Goal: Check status: Check status

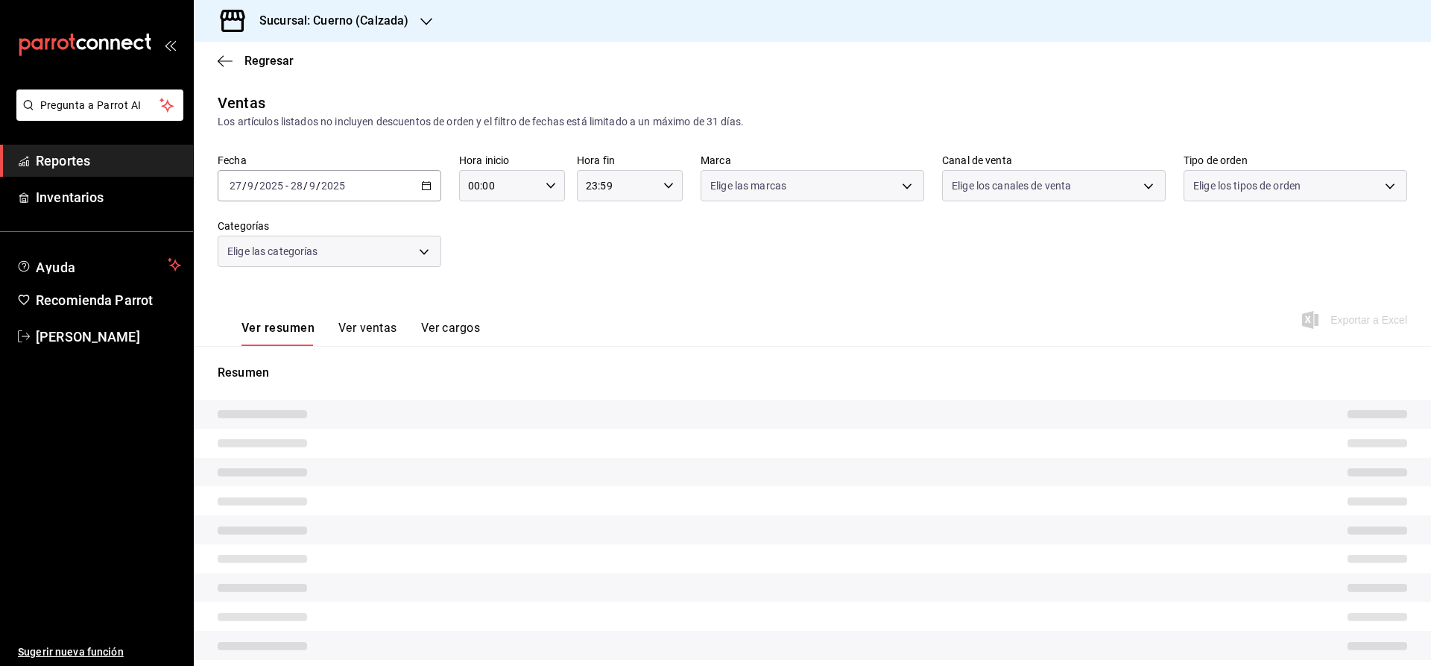
type input "02:00"
type input "b7ae777b-2dfc-42e0-9650-6cefdf37a424"
type input "PARROT,UBER_EATS,RAPPI,DIDI_FOOD,ONLINE"
type input "02:00"
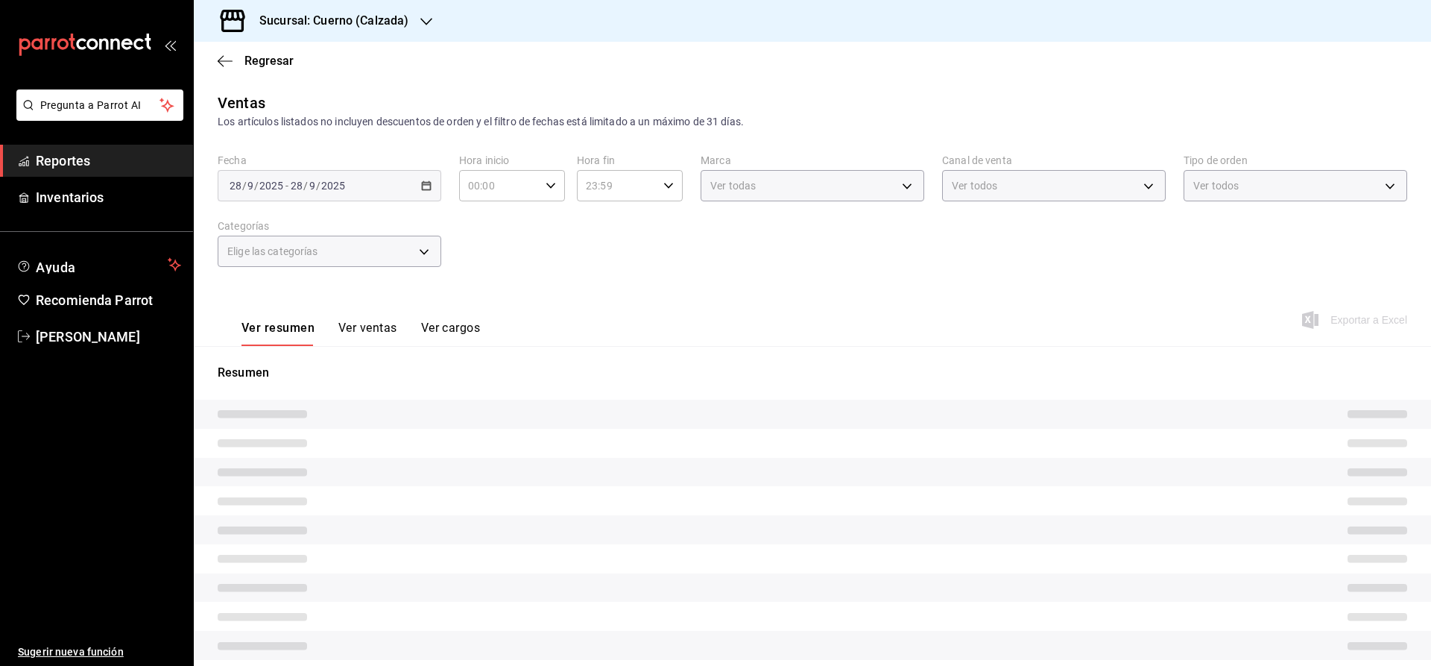
type input "02:00"
type input "b7ae777b-2dfc-42e0-9650-6cefdf37a424"
type input "PARROT,UBER_EATS,RAPPI,DIDI_FOOD,ONLINE"
